Goal: Task Accomplishment & Management: Complete application form

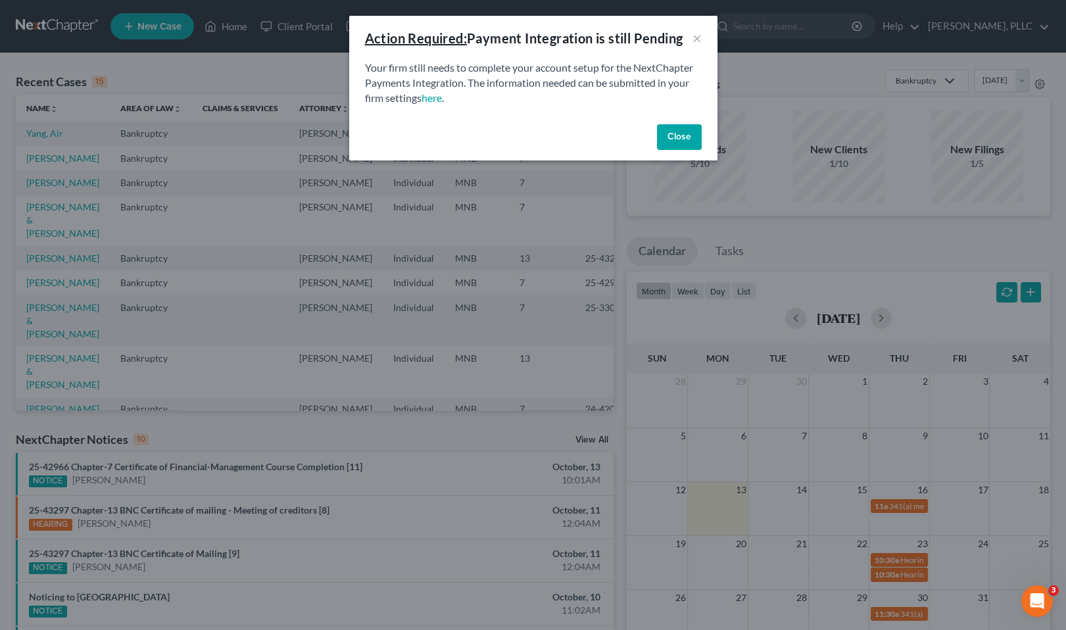
click at [675, 144] on button "Close" at bounding box center [679, 137] width 45 height 26
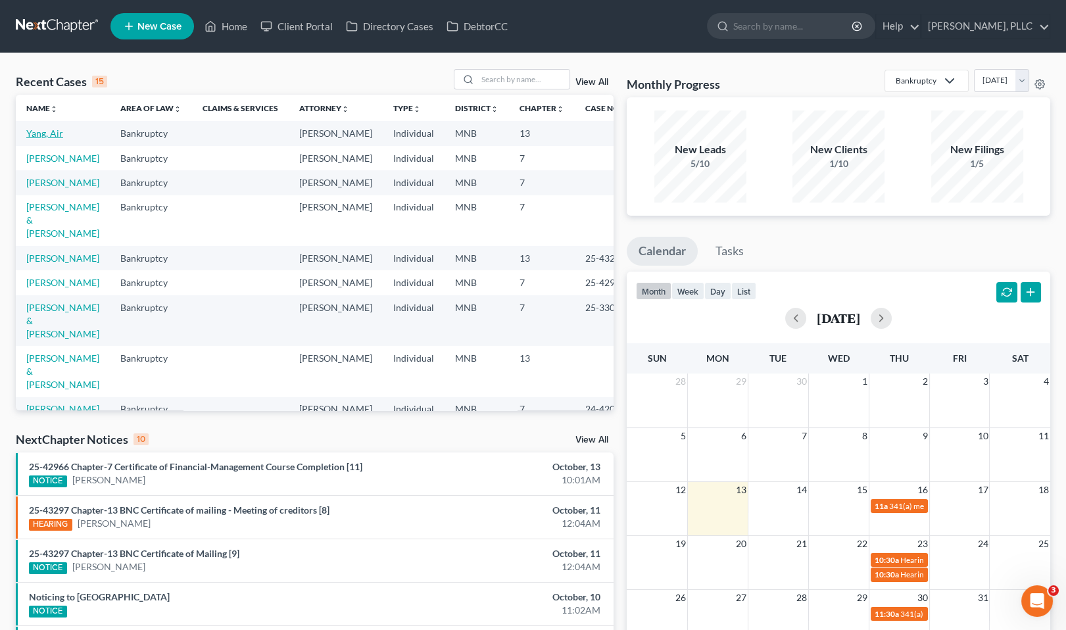
click at [48, 135] on link "Yang, Air" at bounding box center [44, 133] width 37 height 11
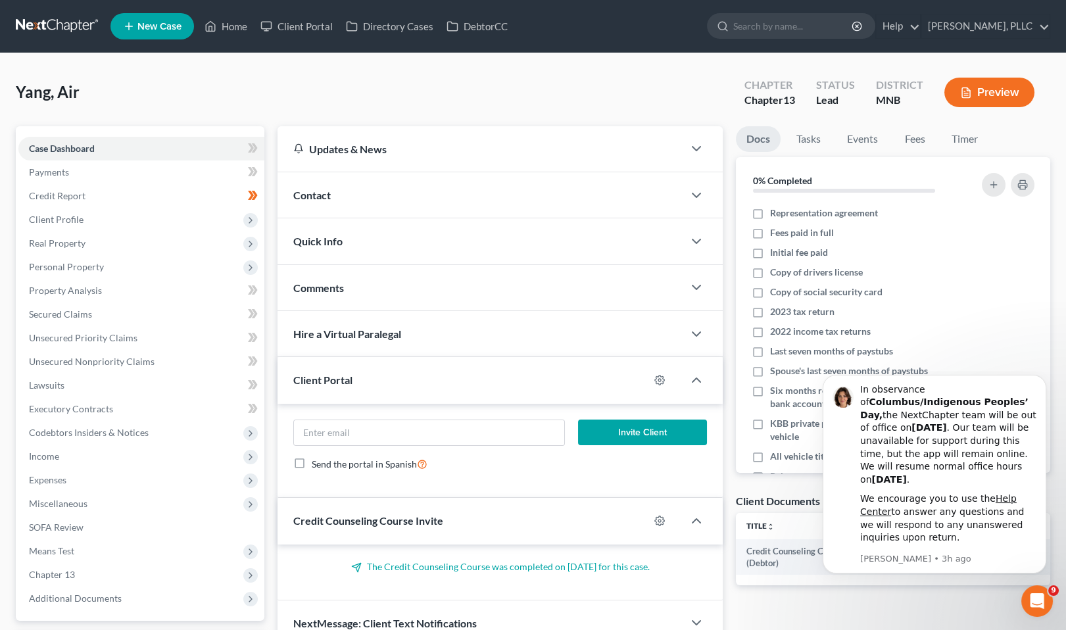
scroll to position [114, 0]
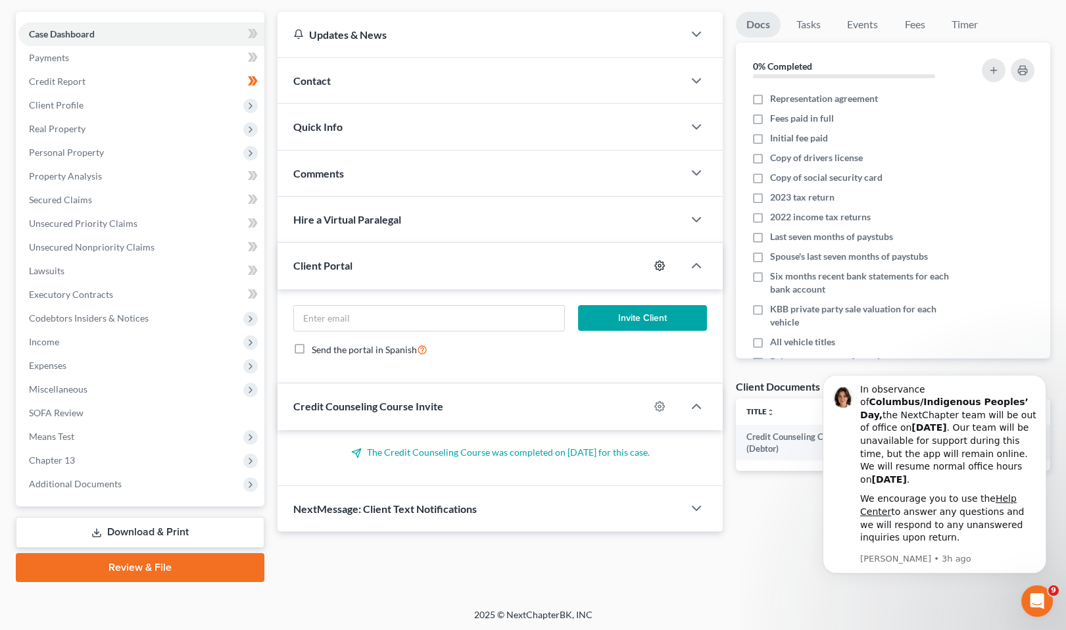
click at [658, 261] on icon "button" at bounding box center [660, 266] width 10 height 10
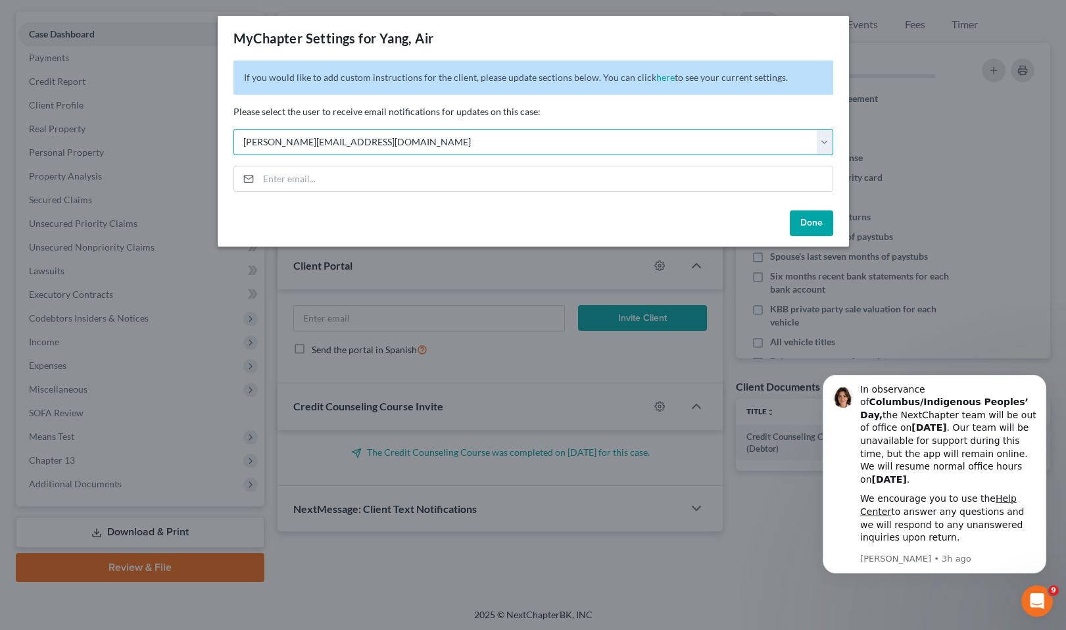
click at [826, 142] on select "Select [PERSON_NAME][EMAIL_ADDRESS][DOMAIN_NAME] [PERSON_NAME][EMAIL_ADDRESS][D…" at bounding box center [533, 142] width 600 height 26
select select "1"
click at [233, 129] on select "Select [PERSON_NAME][EMAIL_ADDRESS][DOMAIN_NAME] [PERSON_NAME][EMAIL_ADDRESS][D…" at bounding box center [533, 142] width 600 height 26
click at [825, 219] on button "Done" at bounding box center [811, 223] width 43 height 26
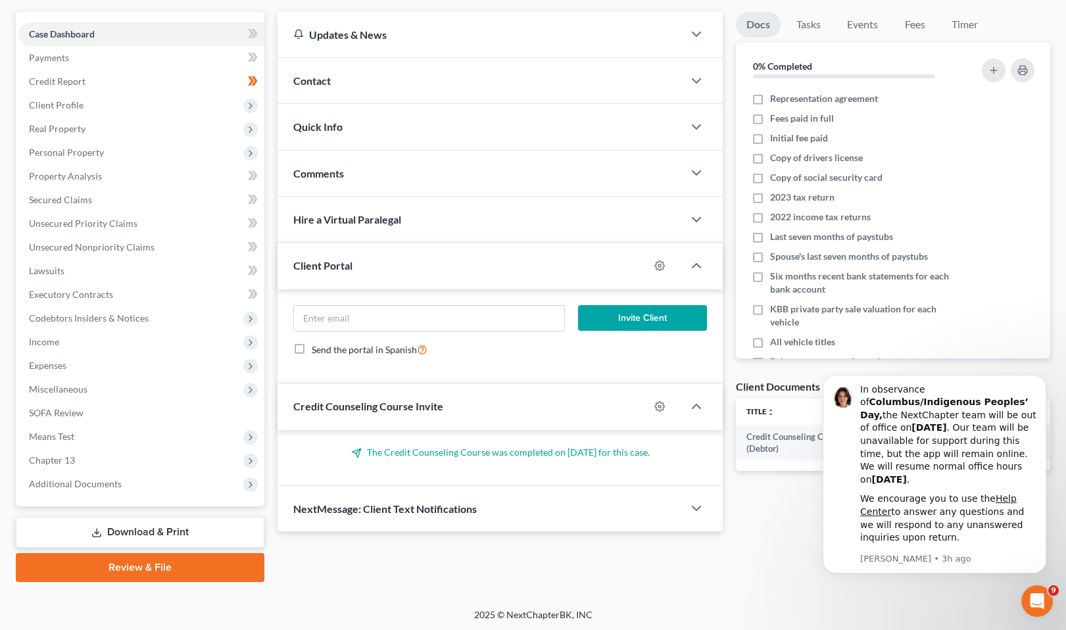
scroll to position [0, 0]
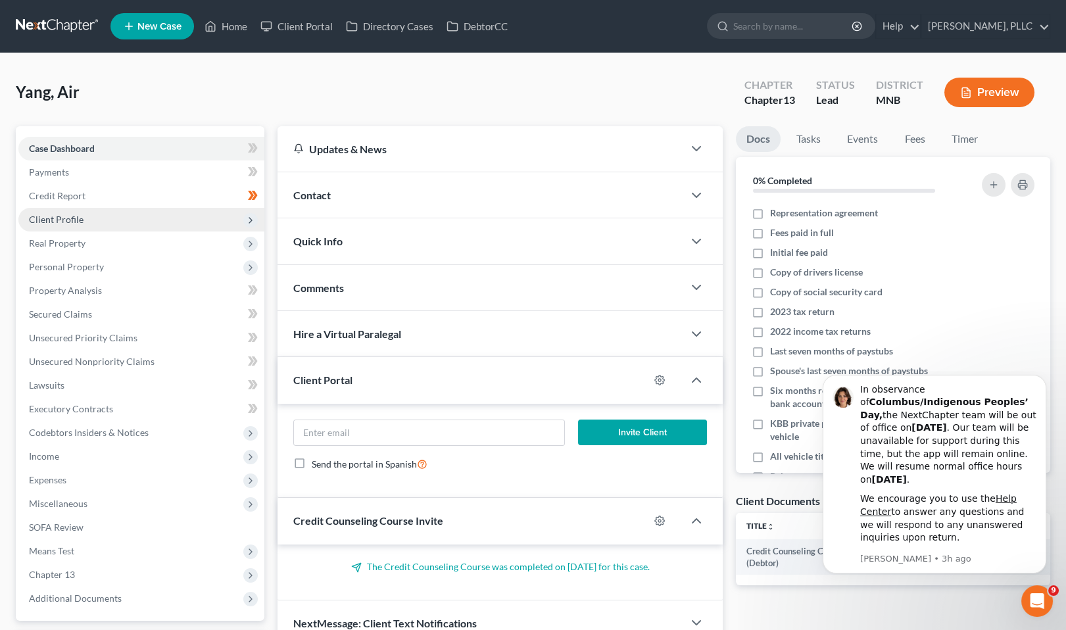
click at [55, 215] on span "Client Profile" at bounding box center [56, 219] width 55 height 11
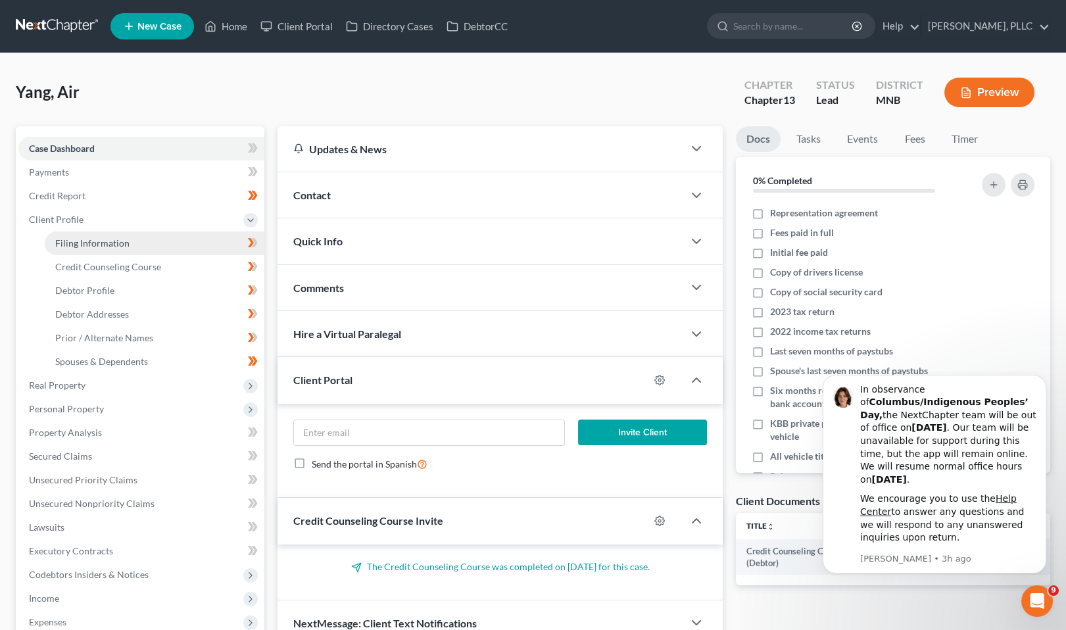
click at [69, 239] on span "Filing Information" at bounding box center [92, 242] width 74 height 11
select select "1"
select select "0"
select select "3"
select select "24"
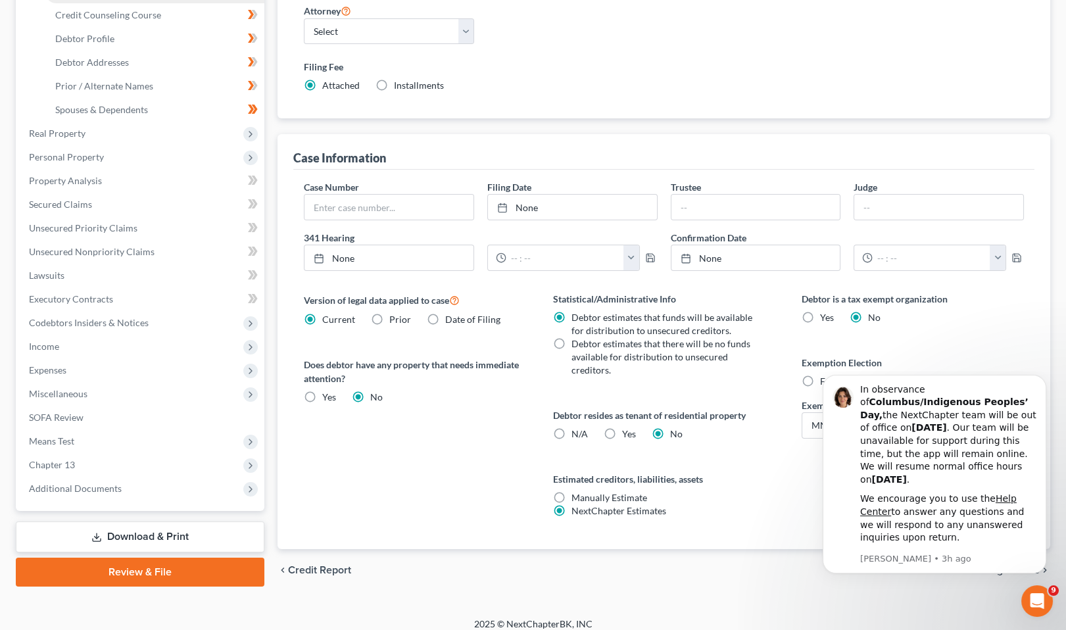
scroll to position [261, 0]
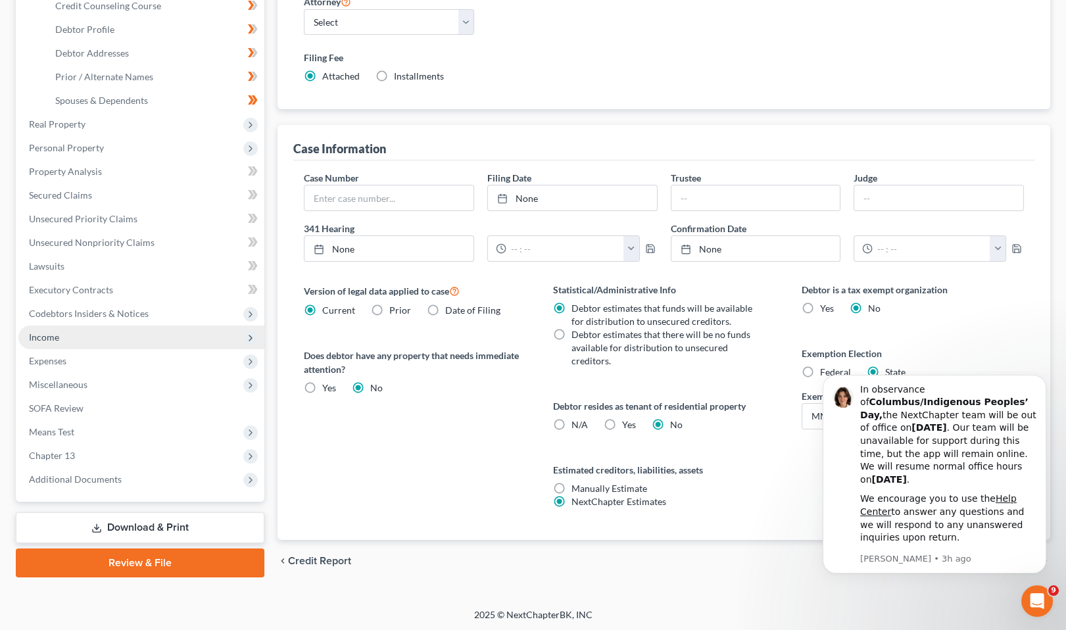
click at [104, 337] on span "Income" at bounding box center [141, 338] width 246 height 24
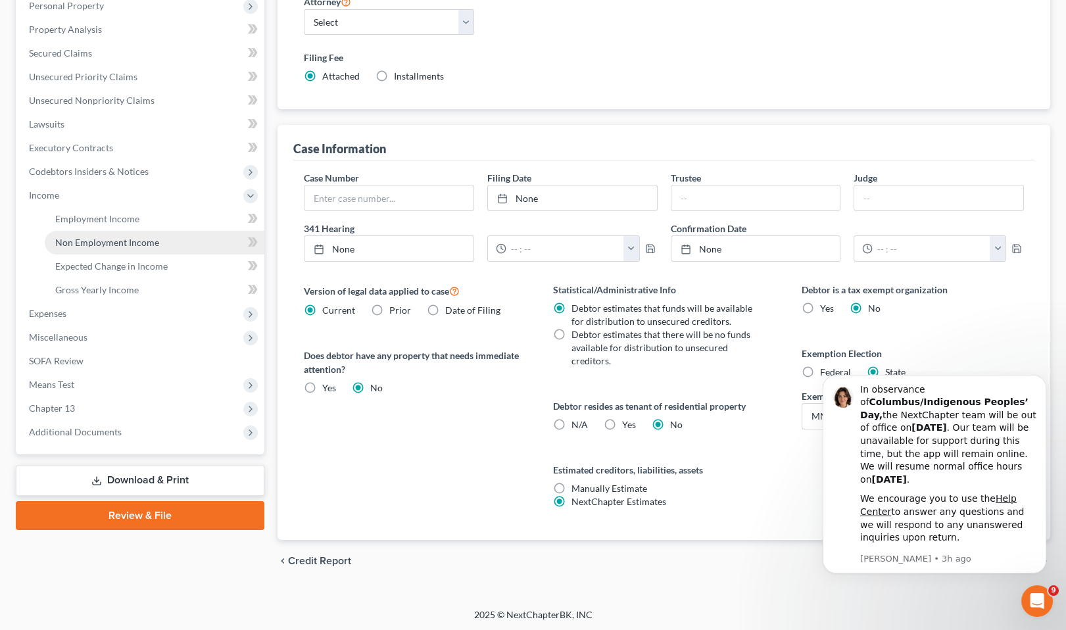
scroll to position [122, 0]
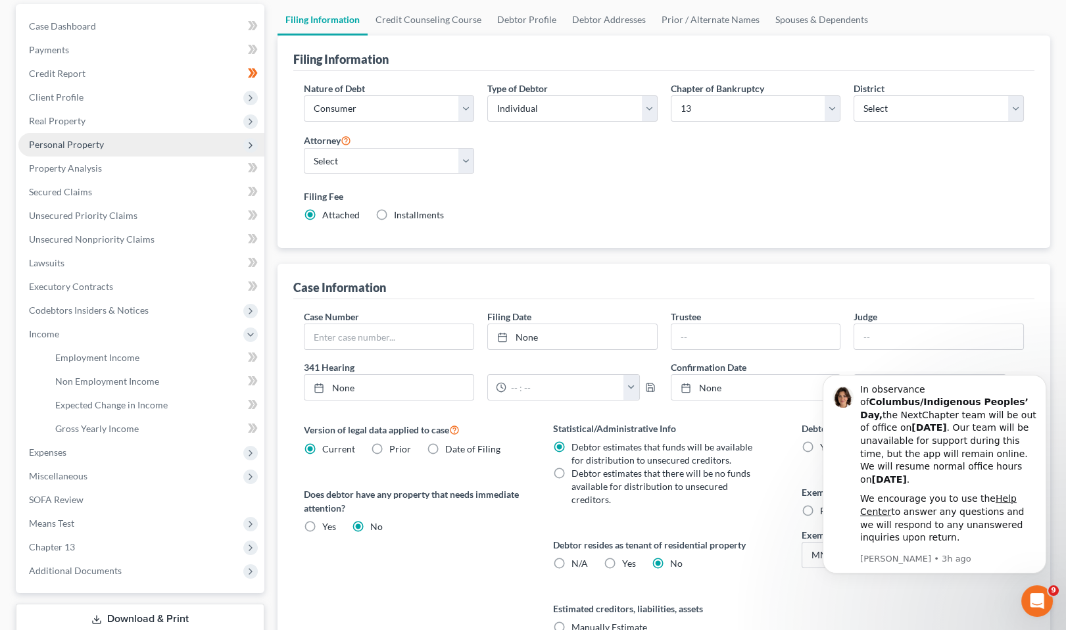
click at [79, 143] on span "Personal Property" at bounding box center [66, 144] width 75 height 11
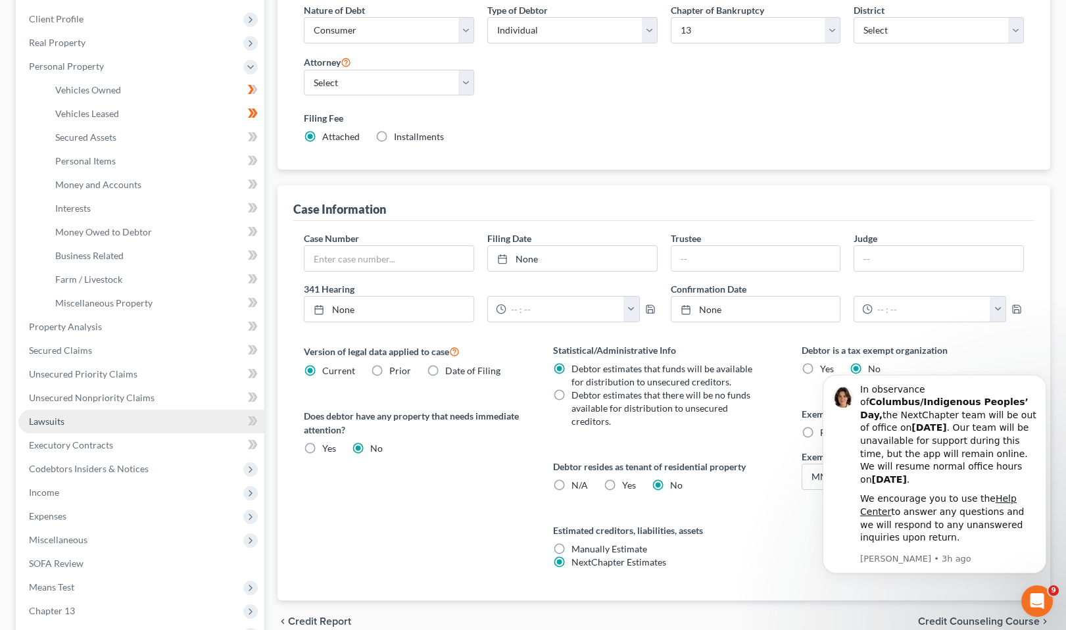
scroll to position [203, 0]
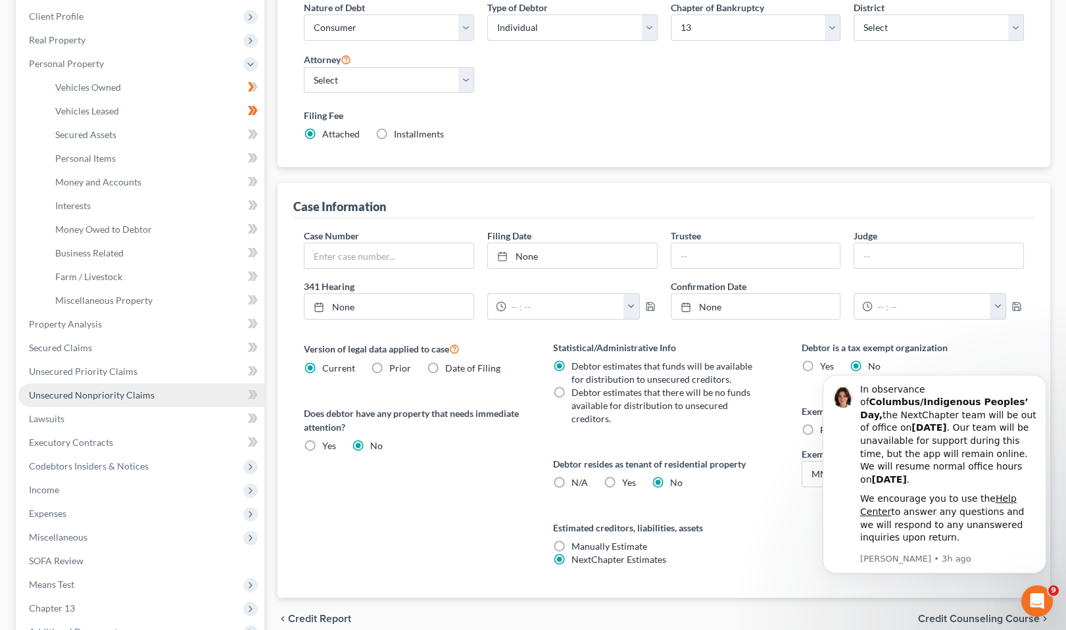
click at [97, 398] on span "Unsecured Nonpriority Claims" at bounding box center [92, 394] width 126 height 11
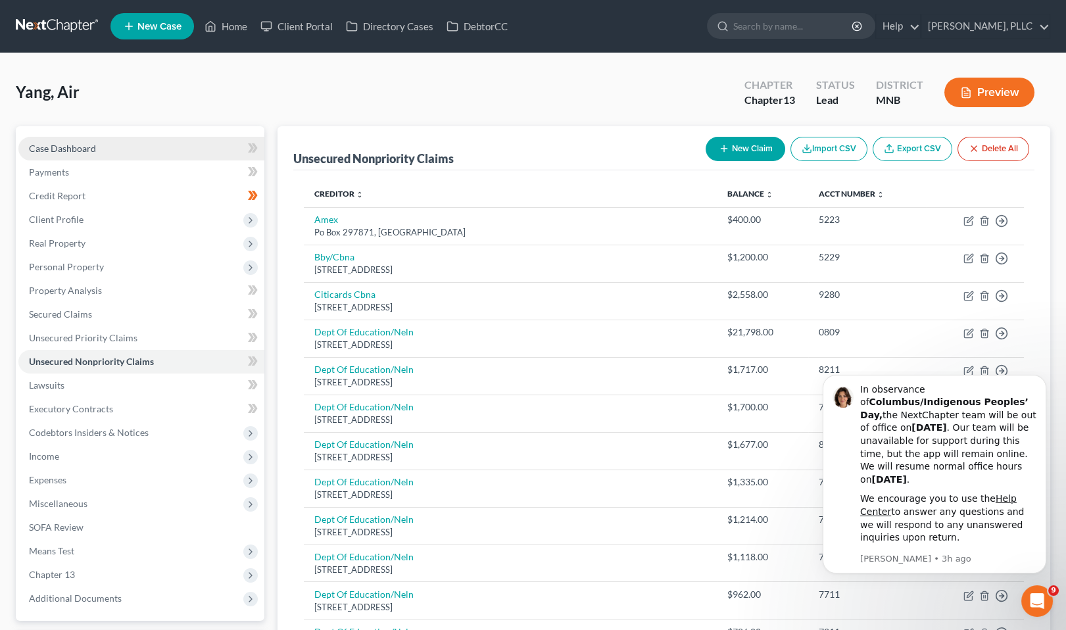
click at [78, 147] on span "Case Dashboard" at bounding box center [62, 148] width 67 height 11
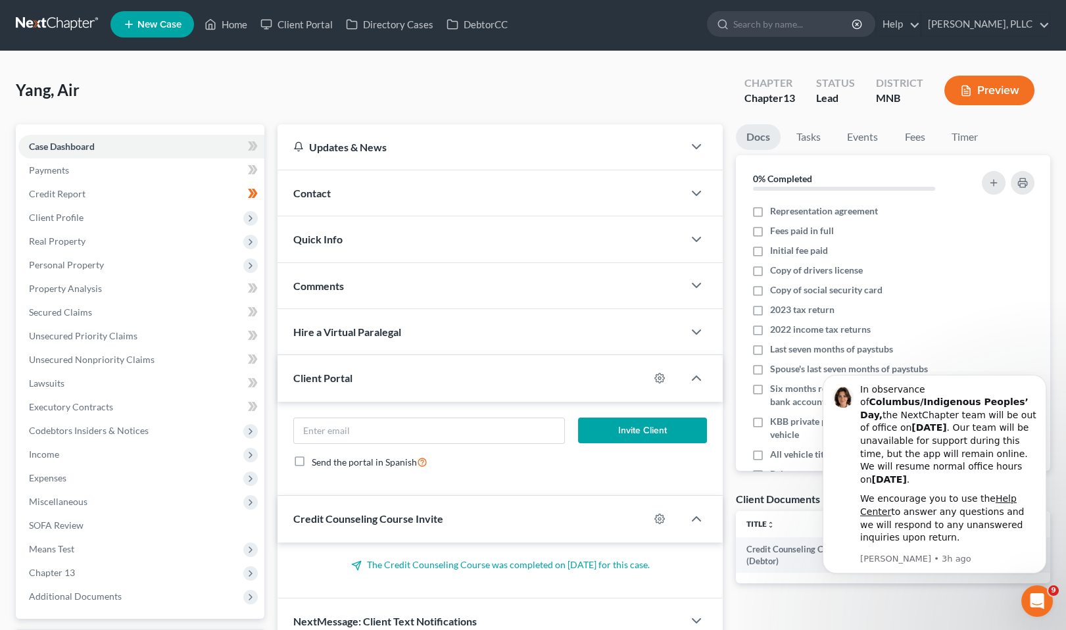
scroll to position [114, 0]
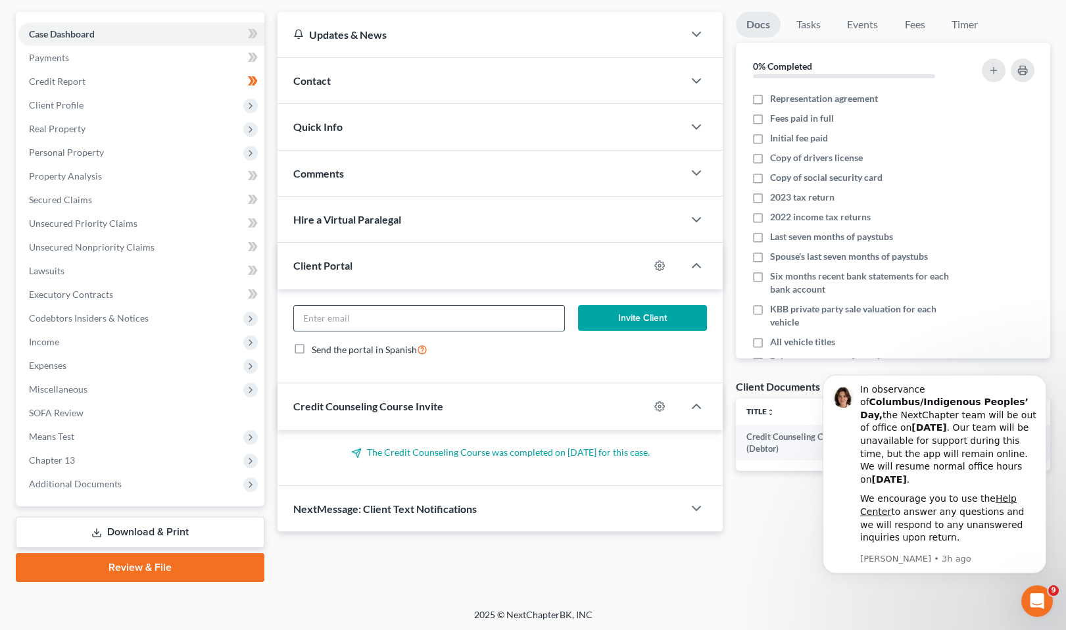
click at [457, 320] on input "email" at bounding box center [429, 318] width 270 height 25
click at [667, 262] on div at bounding box center [666, 265] width 34 height 21
click at [658, 264] on circle "button" at bounding box center [659, 265] width 3 height 3
select select "1"
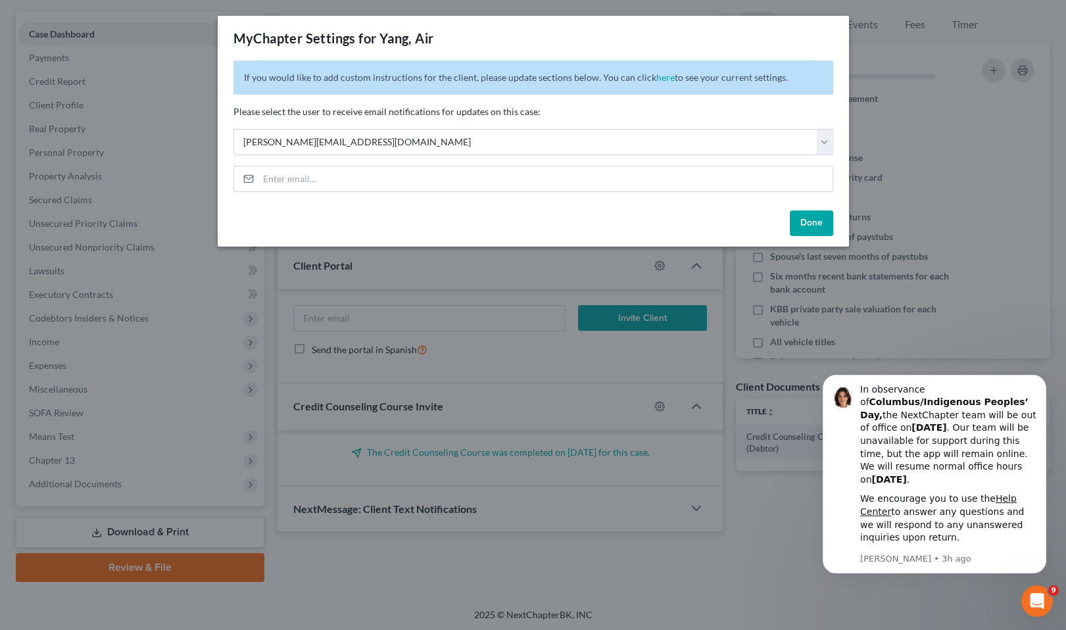
click at [815, 224] on button "Done" at bounding box center [811, 223] width 43 height 26
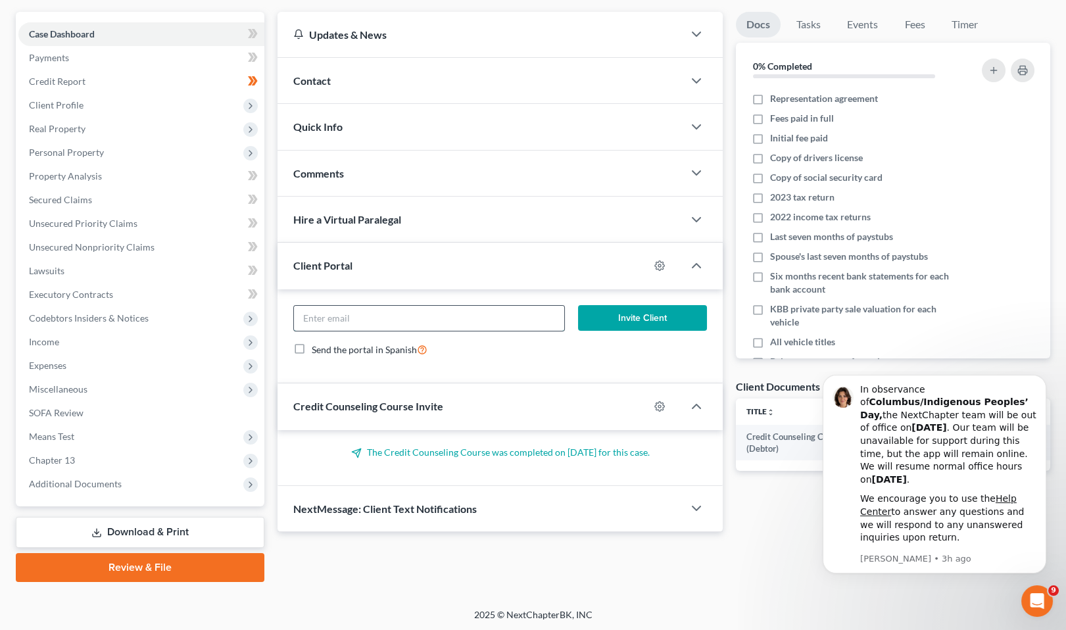
click at [377, 317] on input "email" at bounding box center [429, 318] width 270 height 25
